Goal: Task Accomplishment & Management: Complete application form

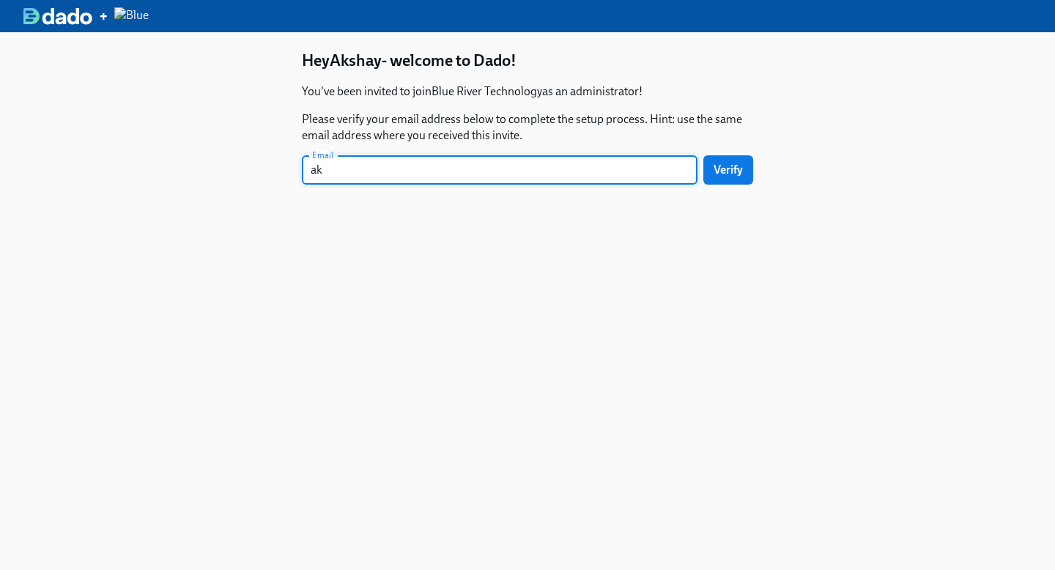
type input "[EMAIL_ADDRESS][DOMAIN_NAME]"
click at [735, 169] on span "Verify" at bounding box center [727, 170] width 29 height 15
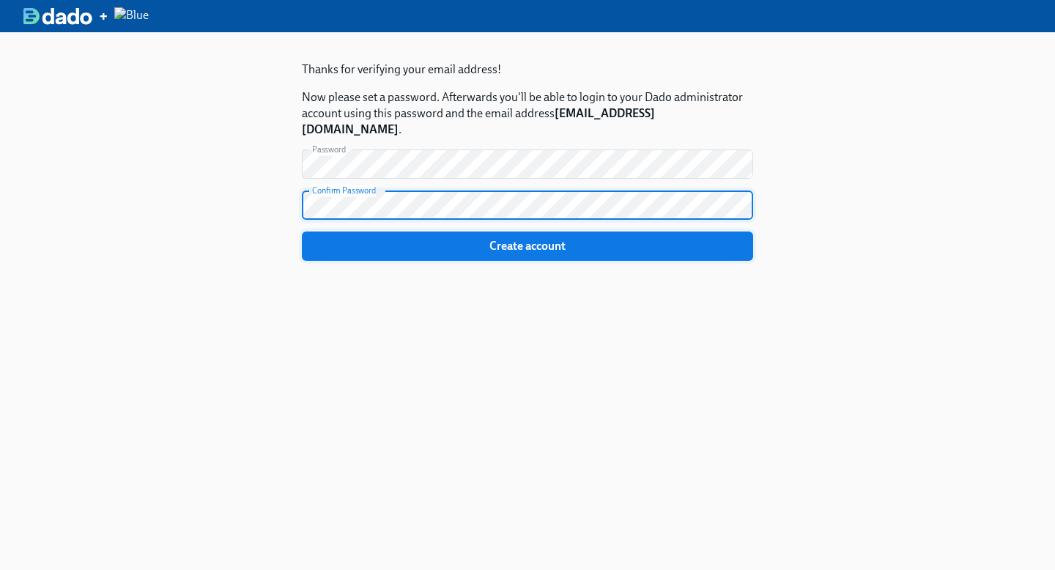
click at [537, 239] on span "Create account" at bounding box center [527, 246] width 431 height 15
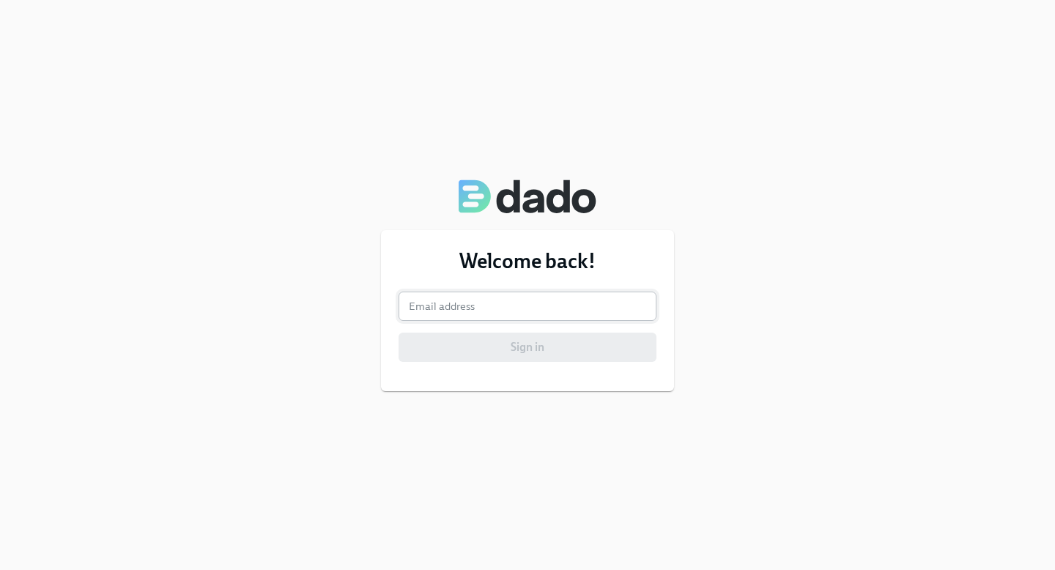
click at [443, 314] on input "email" at bounding box center [527, 305] width 258 height 29
type input "[EMAIL_ADDRESS][DOMAIN_NAME]"
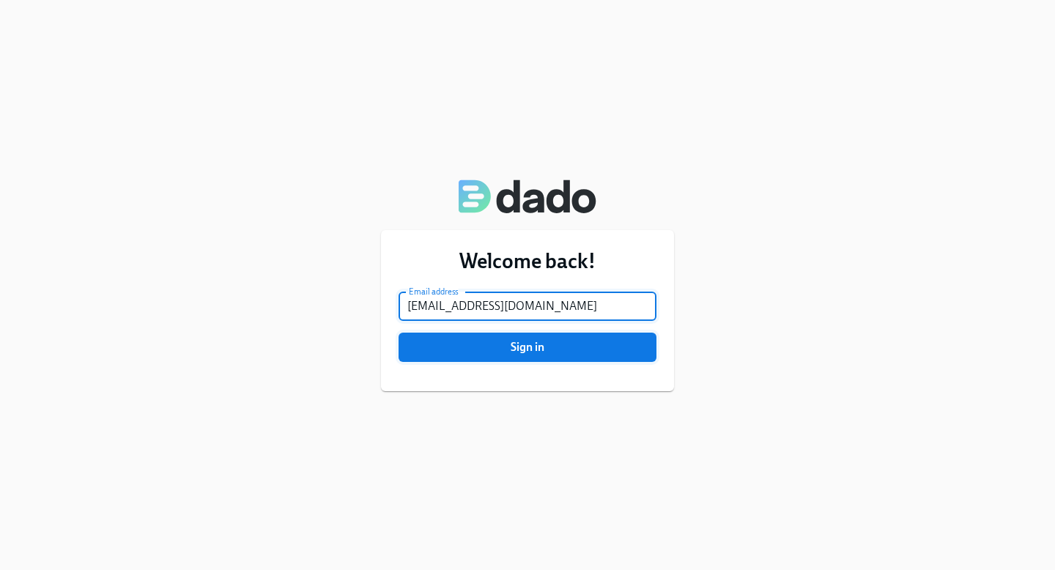
click at [502, 359] on button "Sign in" at bounding box center [527, 346] width 258 height 29
click at [514, 352] on span "Sign in" at bounding box center [527, 347] width 237 height 15
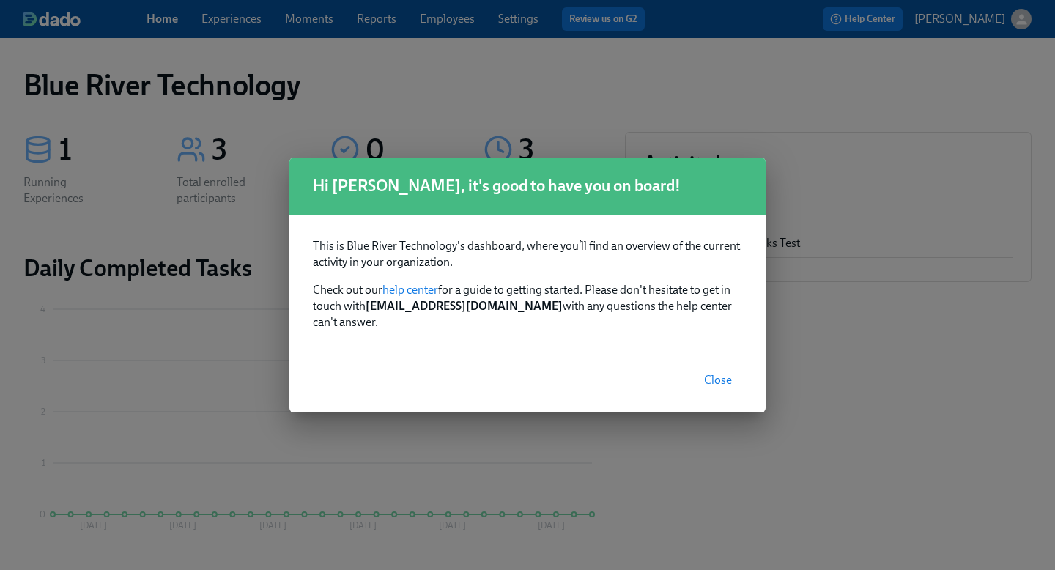
click at [713, 373] on span "Close" at bounding box center [718, 380] width 28 height 15
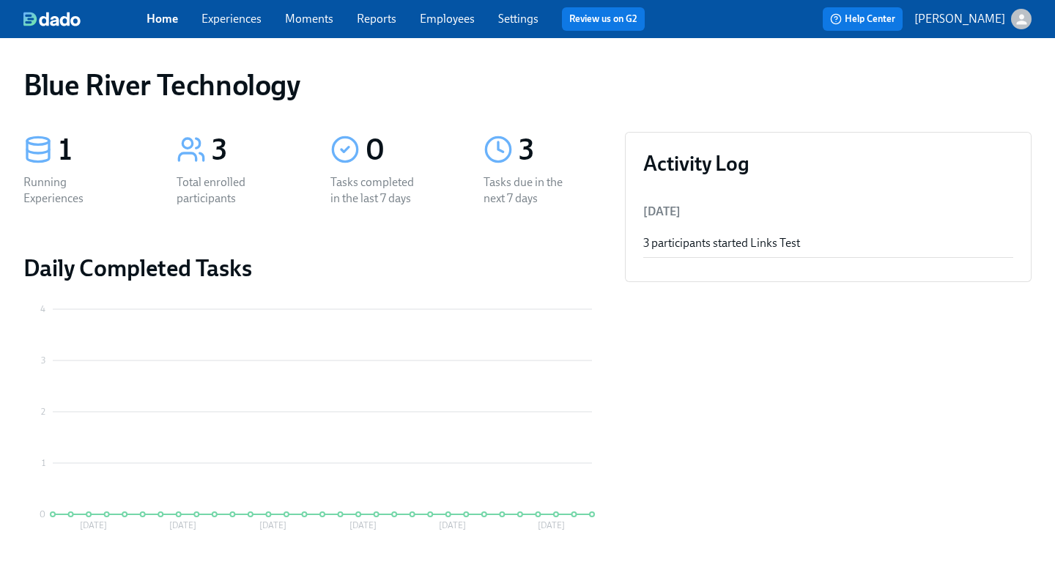
click at [217, 147] on div "3" at bounding box center [253, 150] width 83 height 37
click at [163, 7] on div "Home Experiences Moments Reports Employees Settings Review us on G2" at bounding box center [401, 18] width 510 height 23
click at [165, 18] on link "Home" at bounding box center [161, 19] width 31 height 14
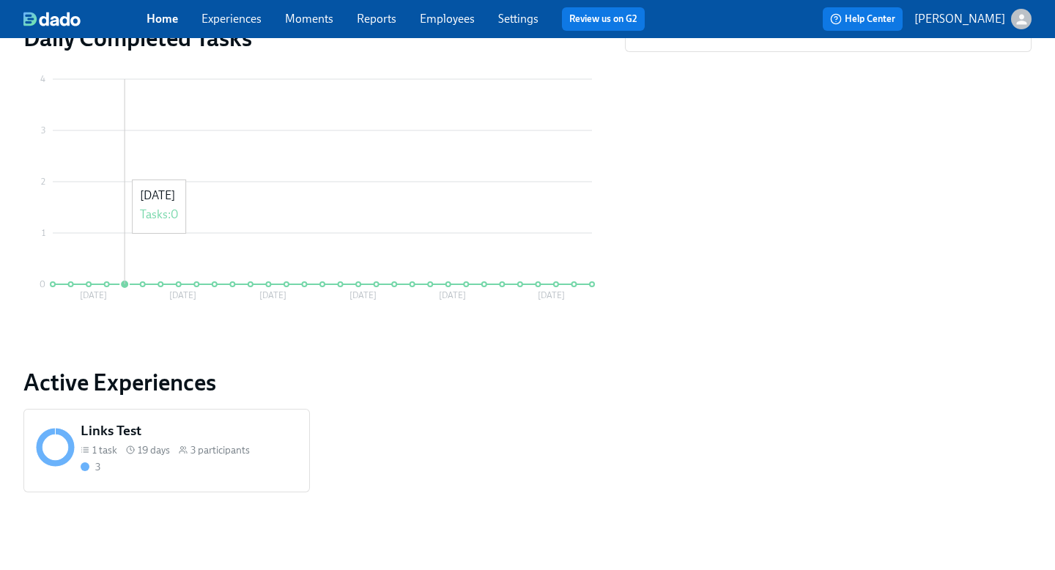
scroll to position [234, 0]
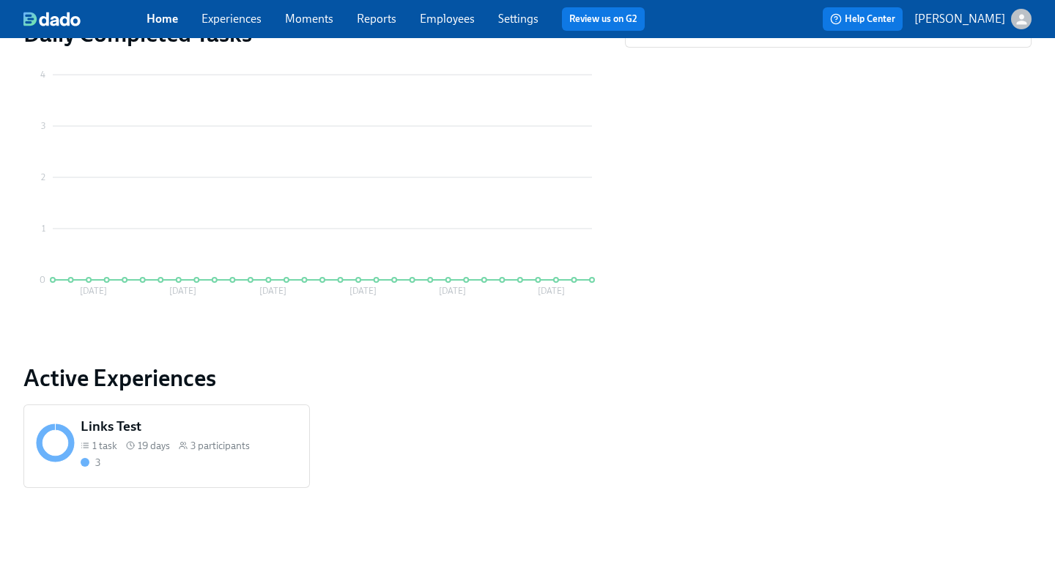
click at [53, 447] on icon at bounding box center [55, 442] width 39 height 39
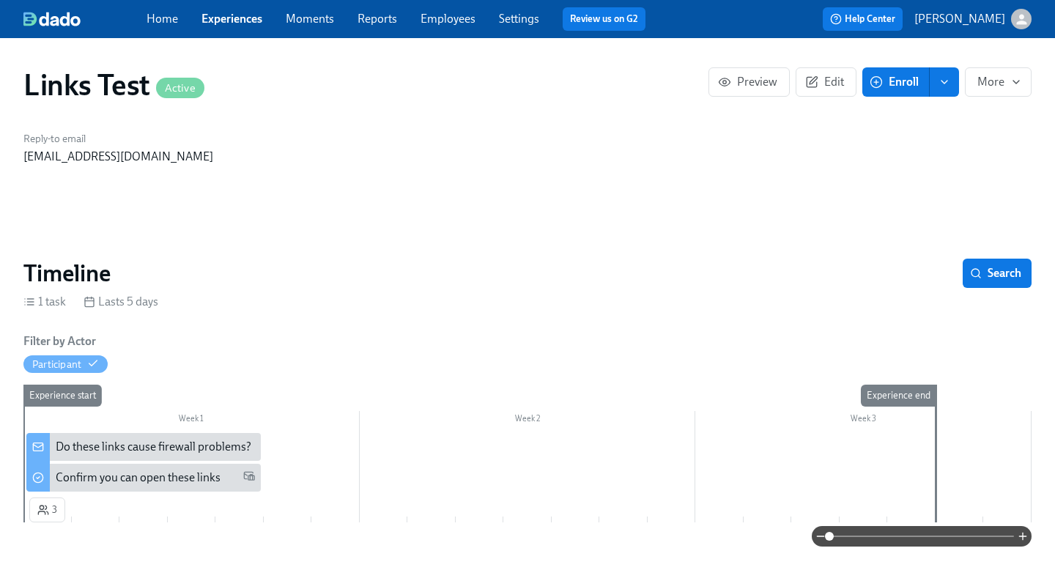
click at [60, 22] on img at bounding box center [51, 19] width 57 height 15
